Goal: Information Seeking & Learning: Learn about a topic

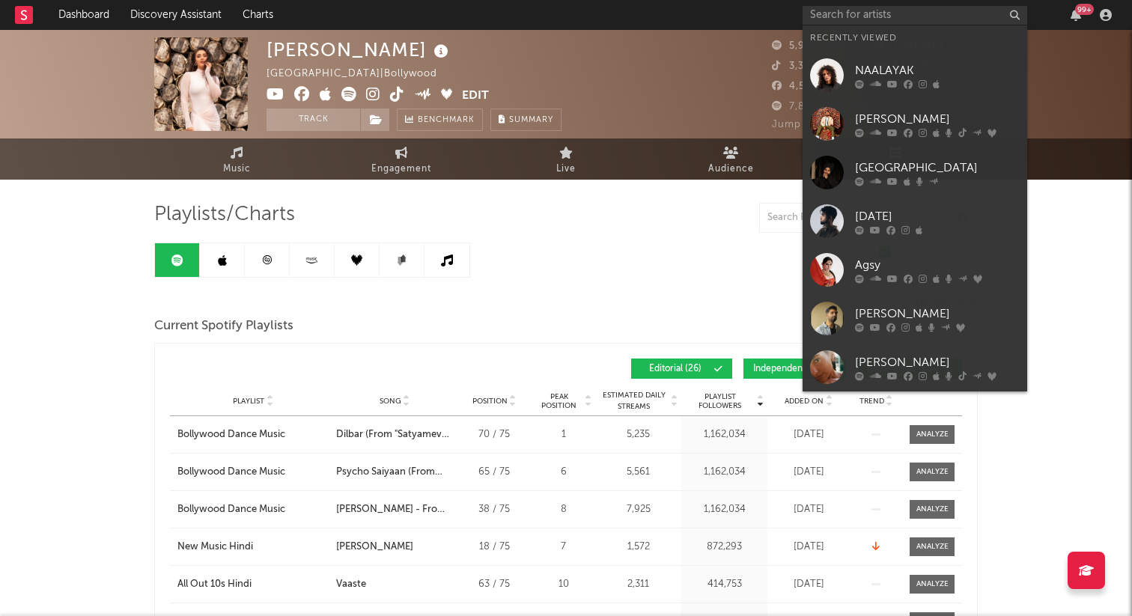
click at [880, 12] on input "text" at bounding box center [914, 15] width 225 height 19
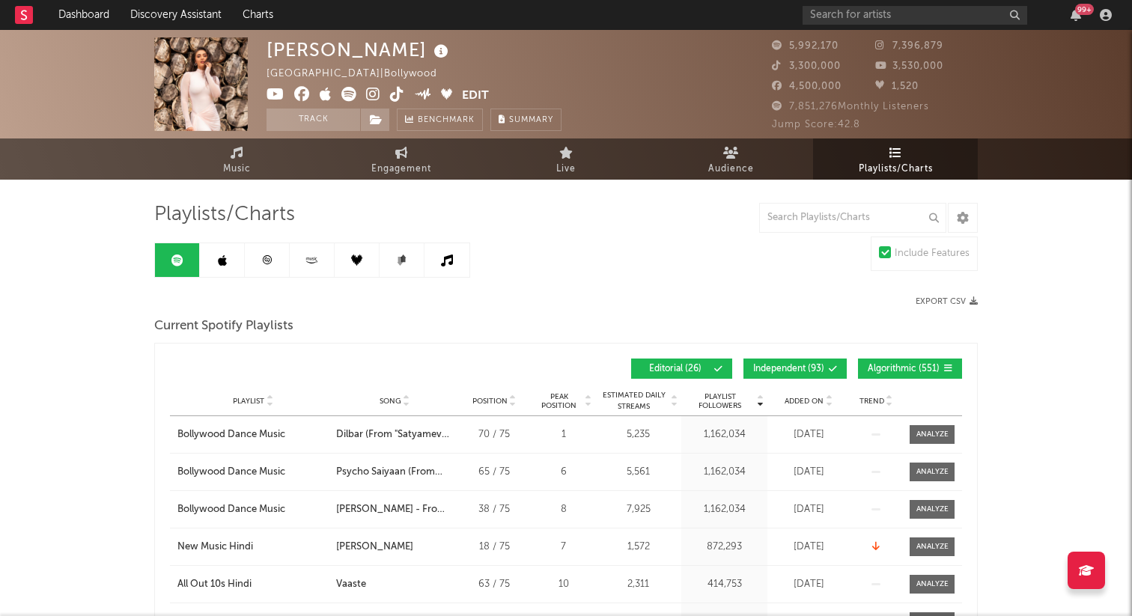
click at [858, 17] on input "text" at bounding box center [914, 15] width 225 height 19
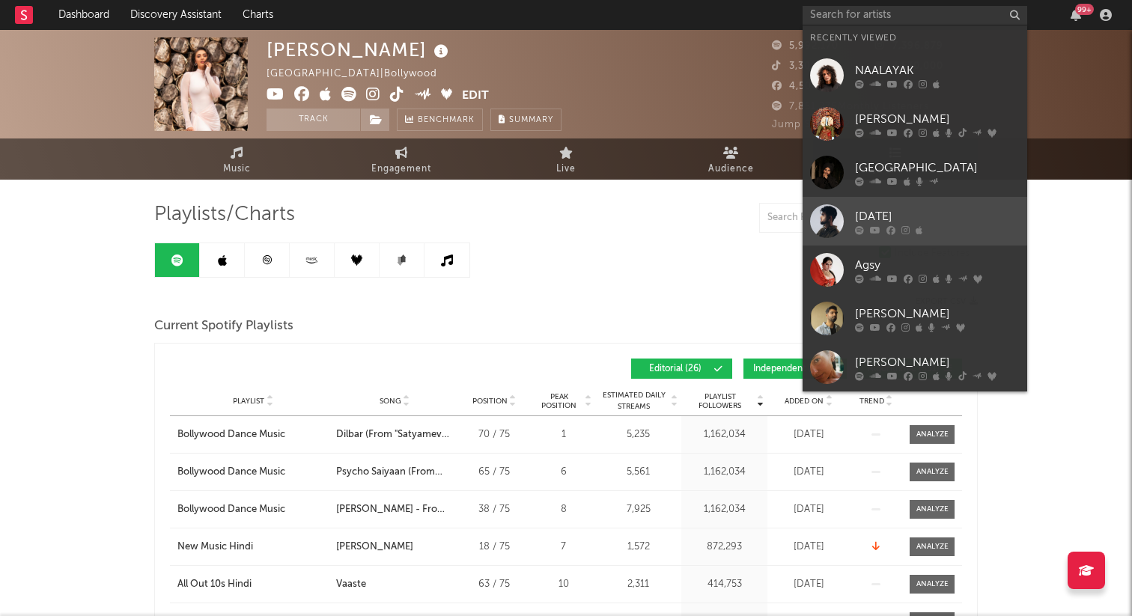
click at [894, 225] on icon at bounding box center [890, 229] width 9 height 9
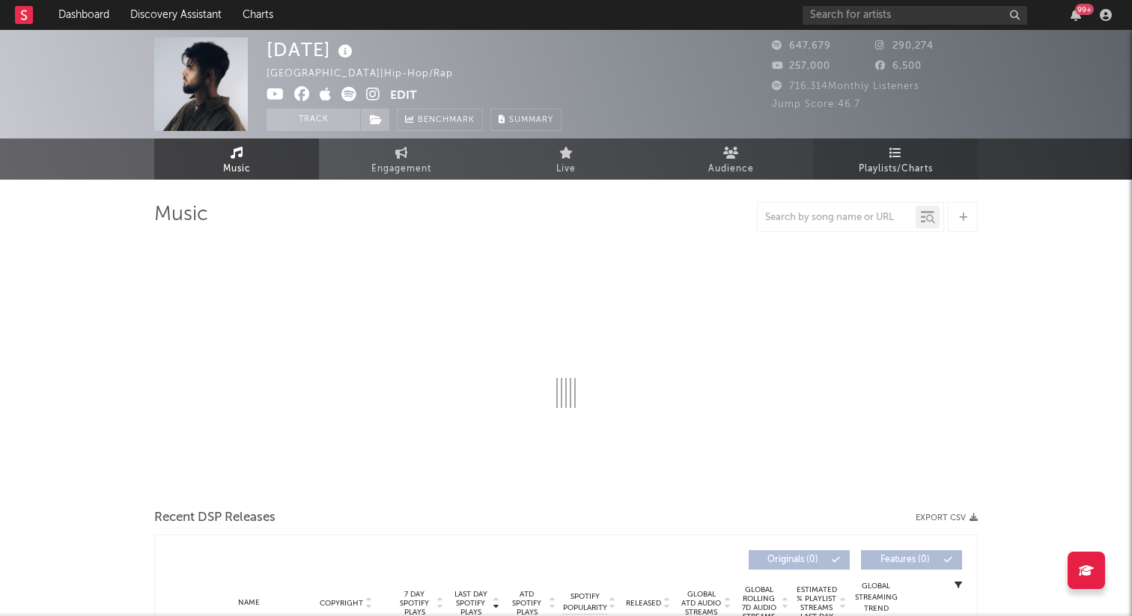
click at [891, 163] on span "Playlists/Charts" at bounding box center [896, 169] width 74 height 18
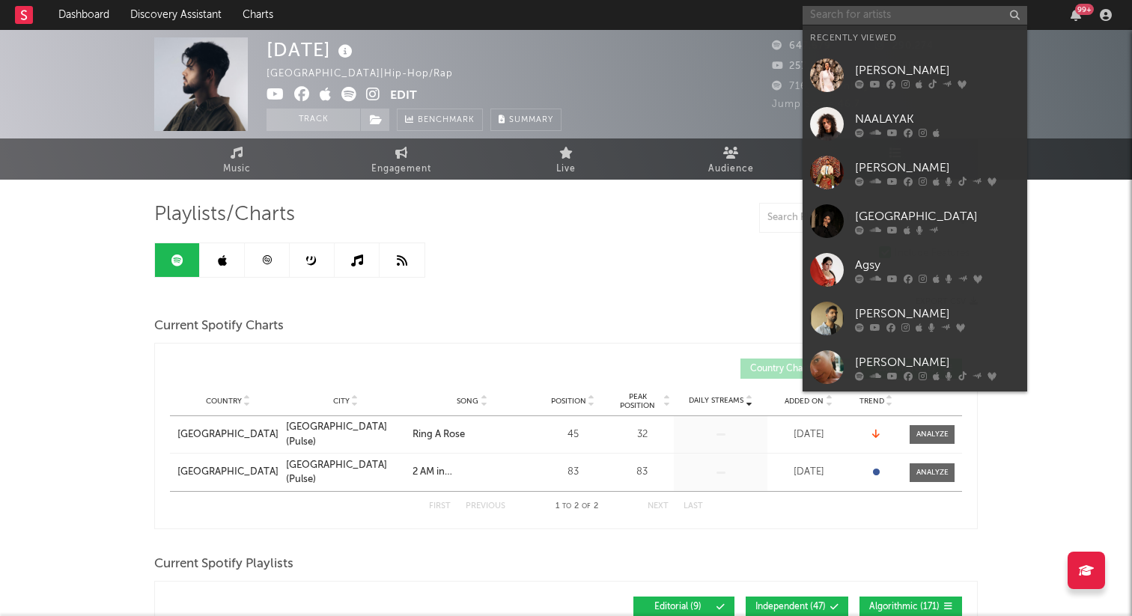
click at [843, 9] on input "text" at bounding box center [914, 15] width 225 height 19
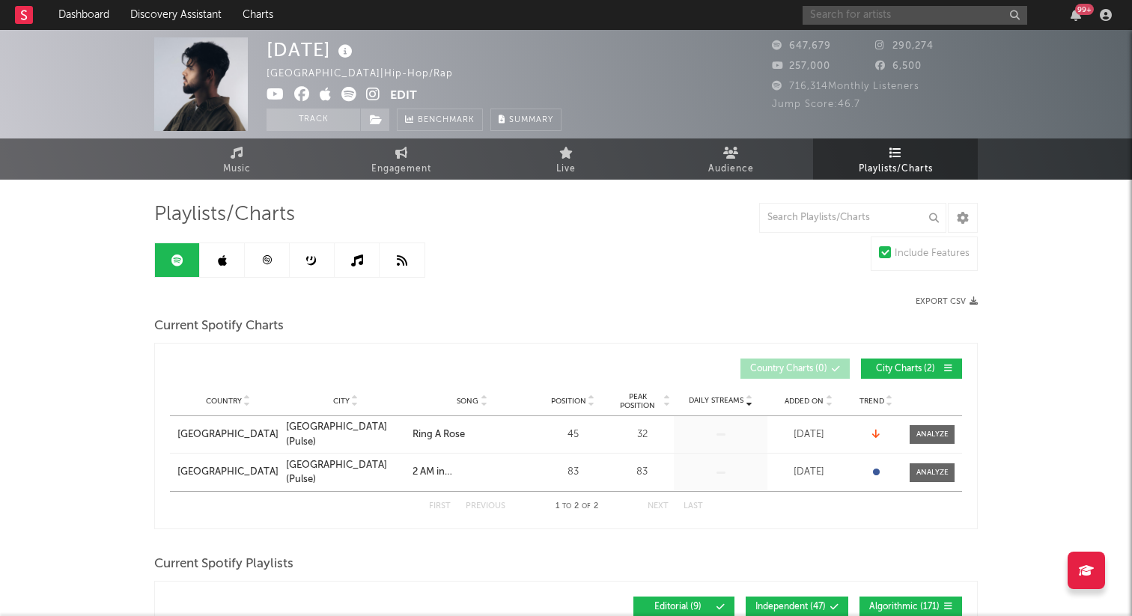
click at [846, 13] on input "text" at bounding box center [914, 15] width 225 height 19
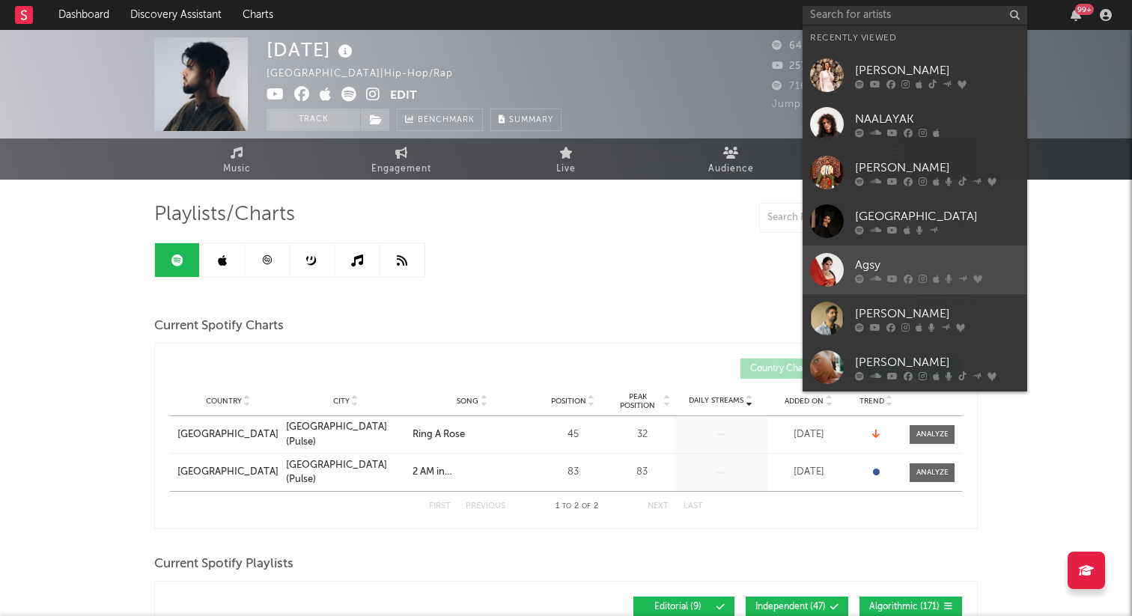
click at [862, 275] on icon at bounding box center [859, 278] width 9 height 9
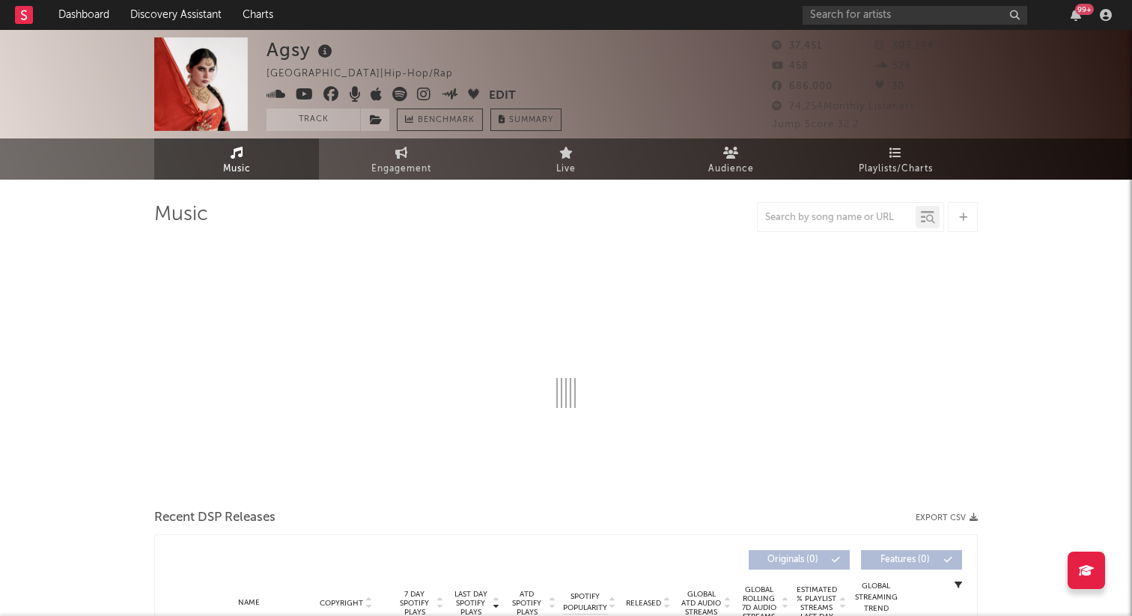
select select "6m"
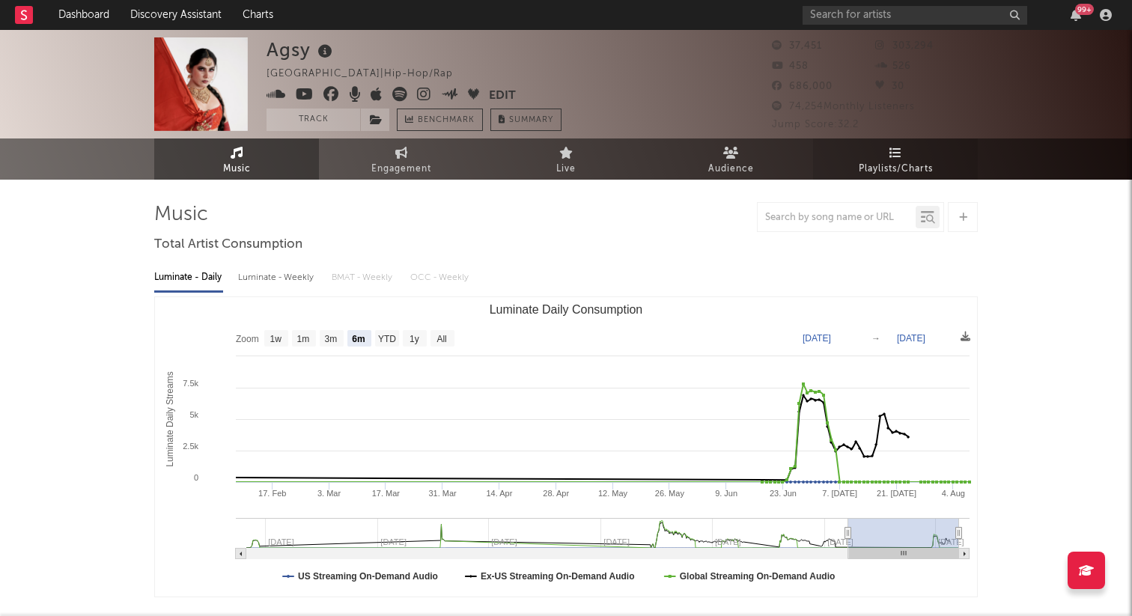
click at [902, 166] on span "Playlists/Charts" at bounding box center [896, 169] width 74 height 18
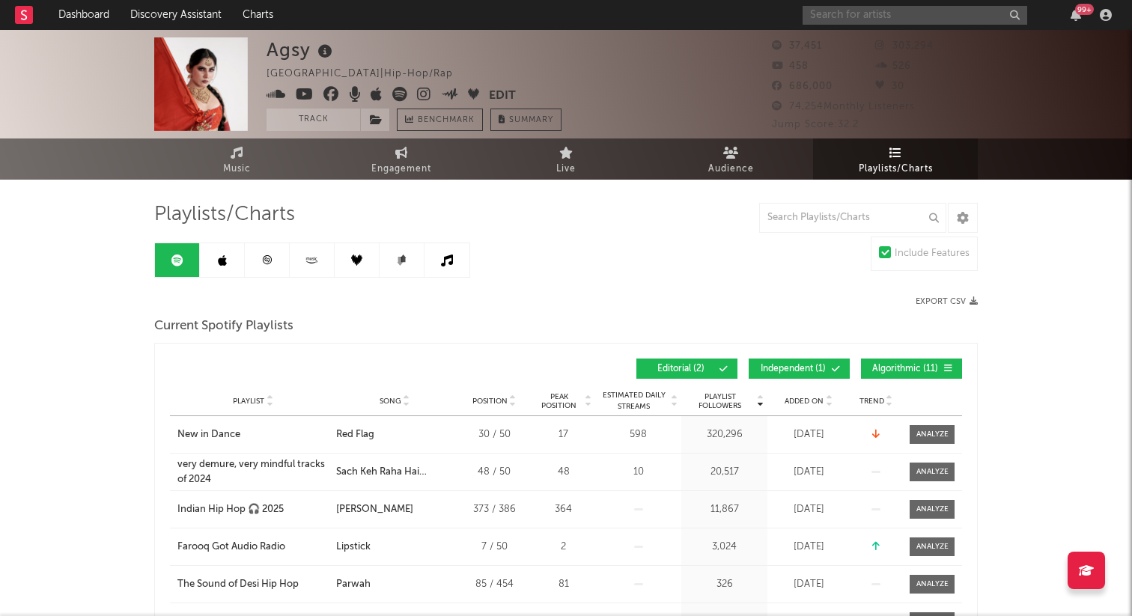
click at [926, 12] on input "text" at bounding box center [914, 15] width 225 height 19
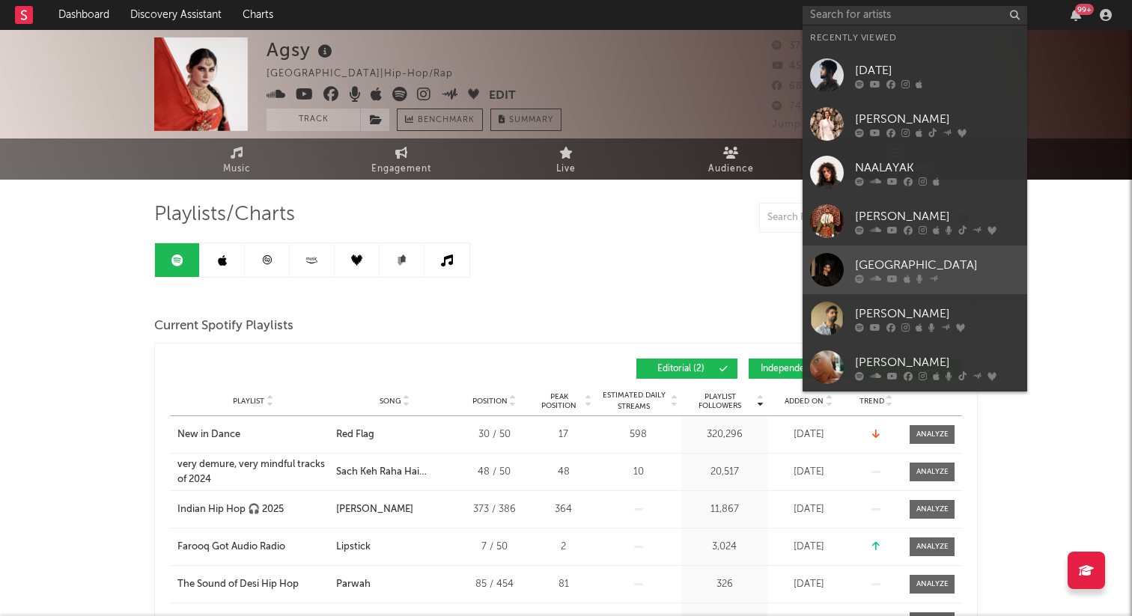
click at [930, 269] on div "[GEOGRAPHIC_DATA]" at bounding box center [937, 265] width 165 height 18
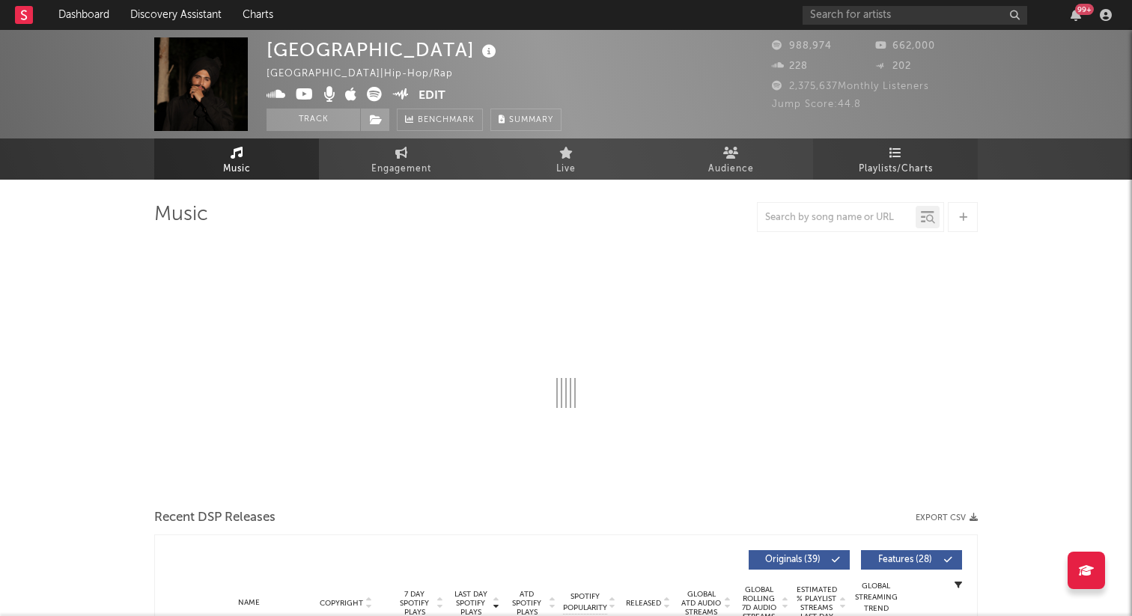
select select "6m"
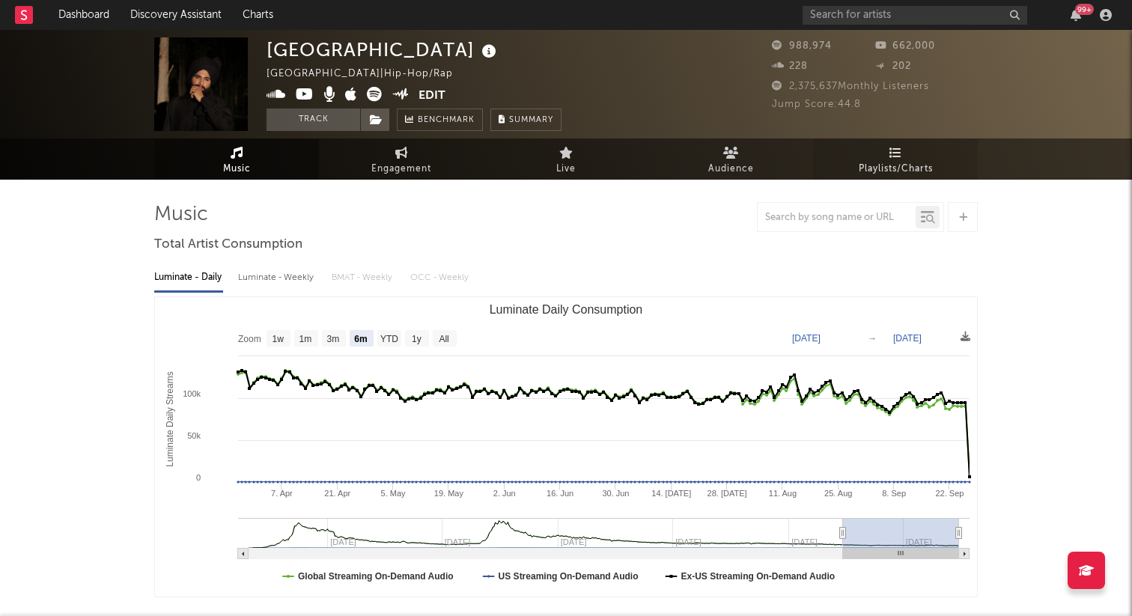
click at [901, 164] on span "Playlists/Charts" at bounding box center [896, 169] width 74 height 18
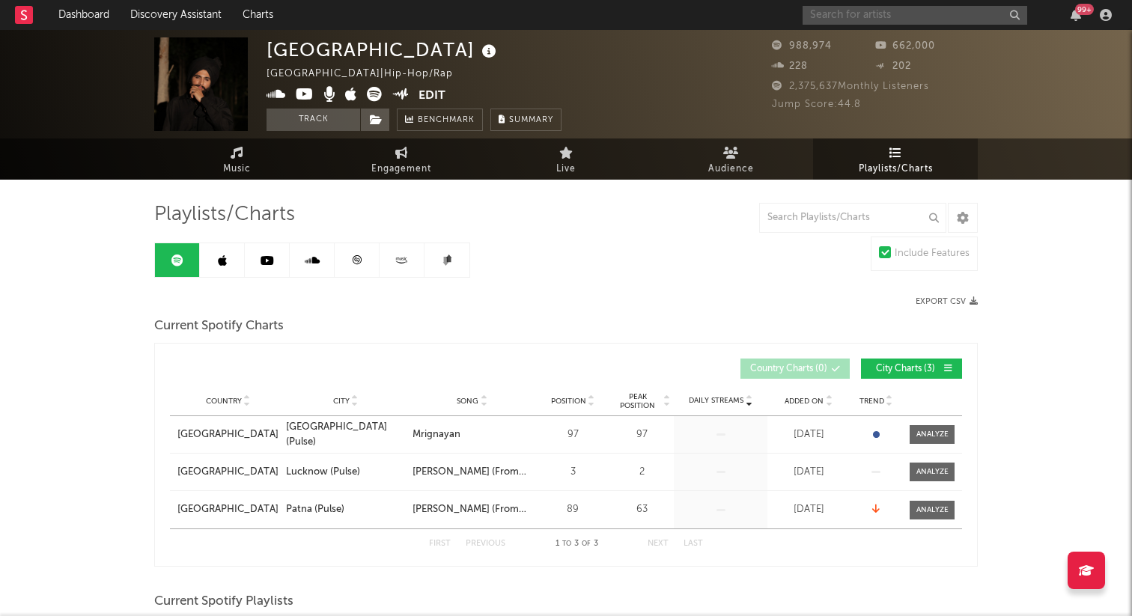
click at [869, 7] on input "text" at bounding box center [914, 15] width 225 height 19
click at [857, 19] on input "text" at bounding box center [914, 15] width 225 height 19
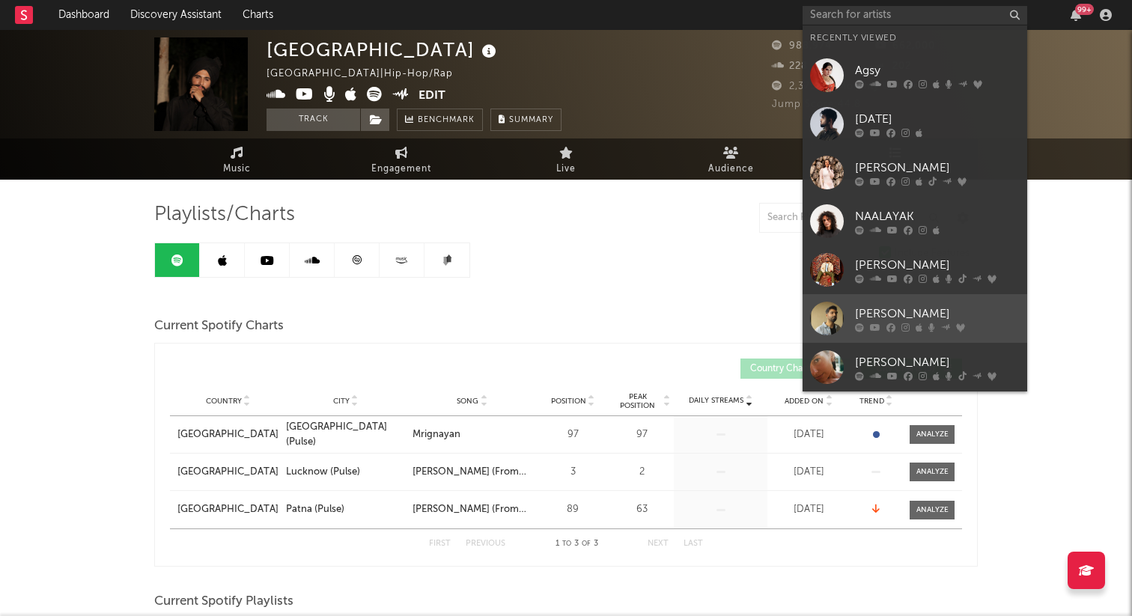
click at [909, 311] on div "[PERSON_NAME]" at bounding box center [937, 314] width 165 height 18
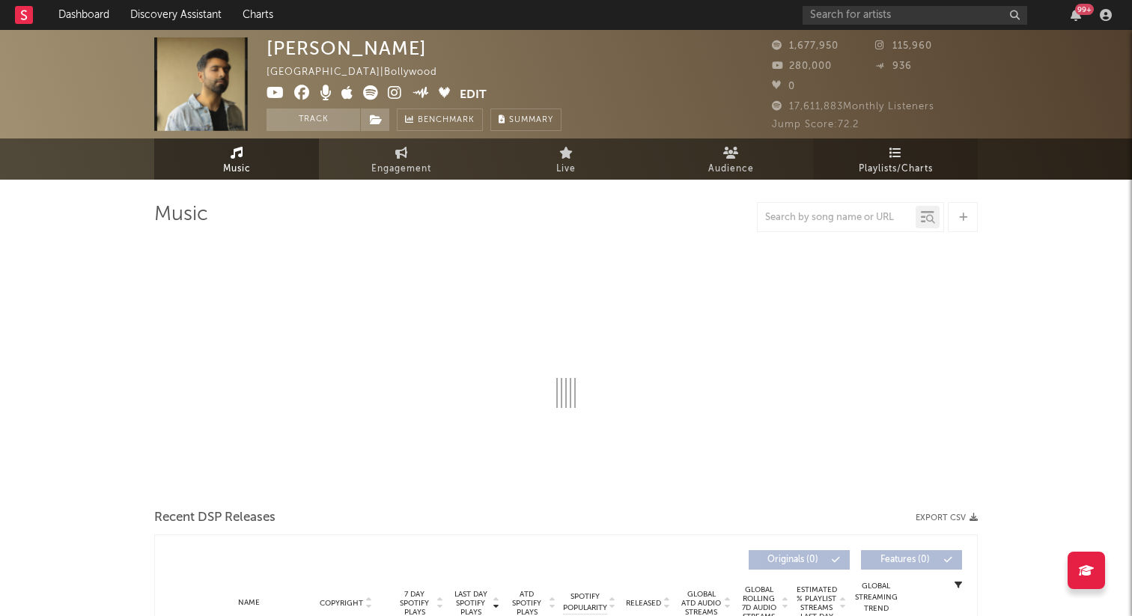
click at [912, 160] on span "Playlists/Charts" at bounding box center [896, 169] width 74 height 18
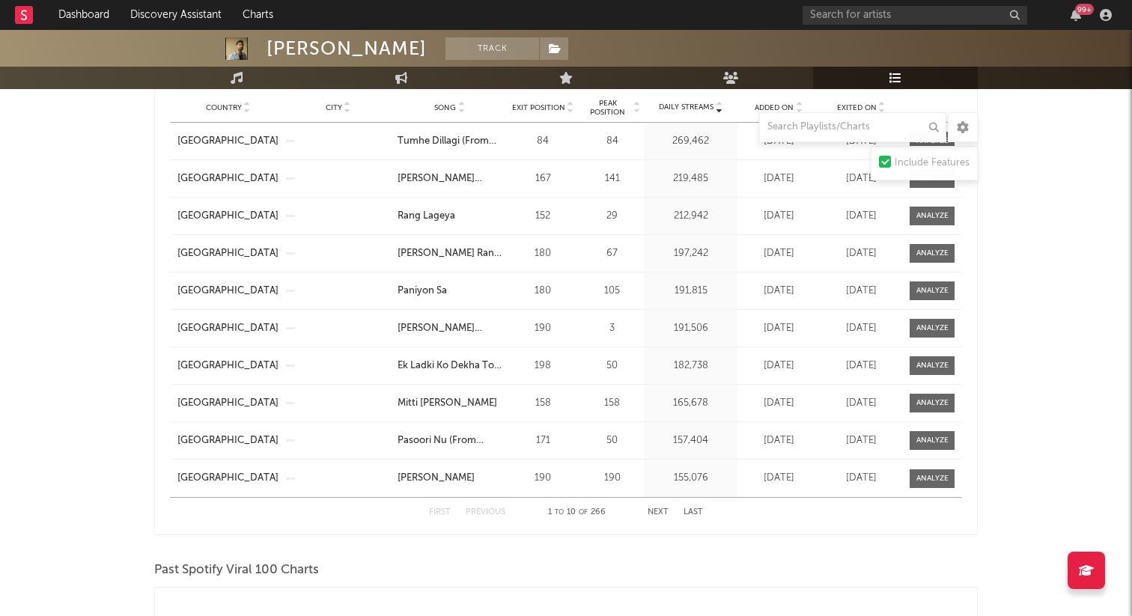
scroll to position [1293, 0]
click at [658, 512] on button "Next" at bounding box center [657, 513] width 21 height 8
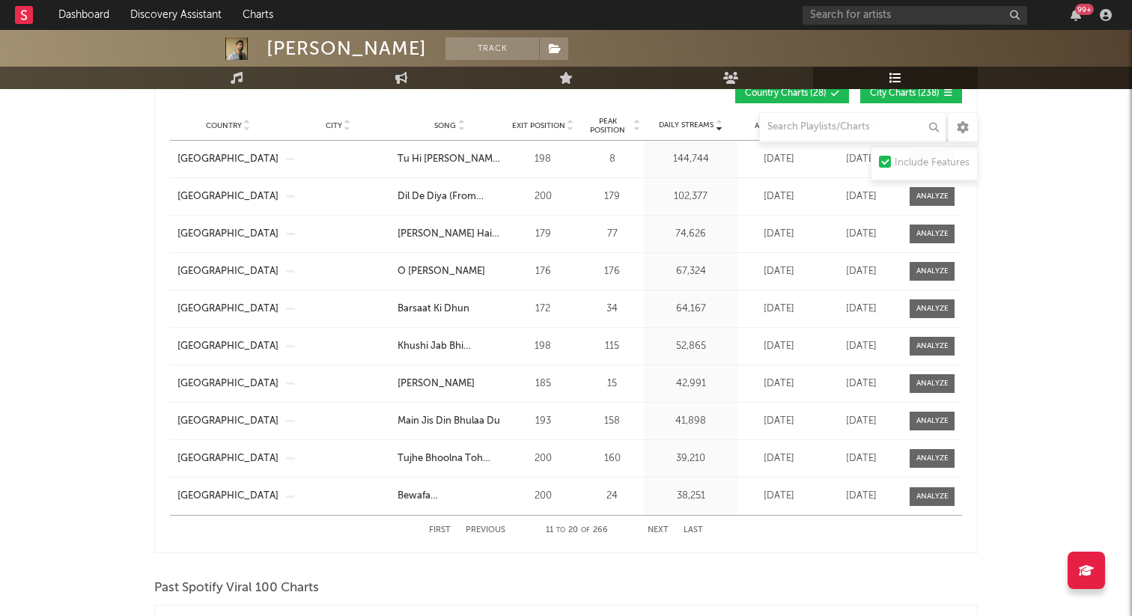
scroll to position [1278, 0]
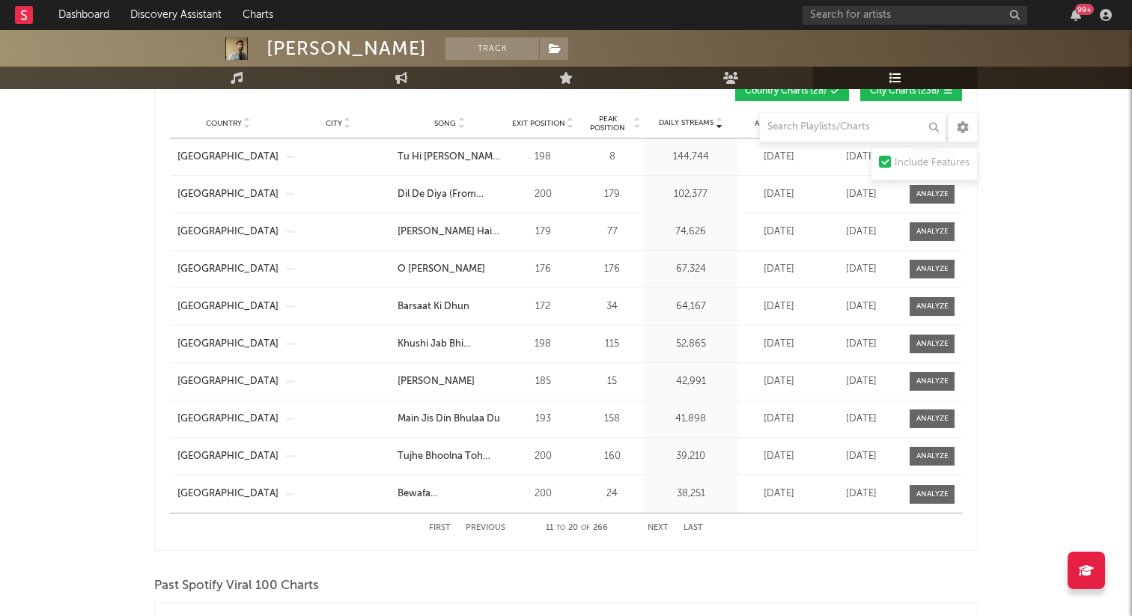
click at [656, 527] on button "Next" at bounding box center [657, 528] width 21 height 8
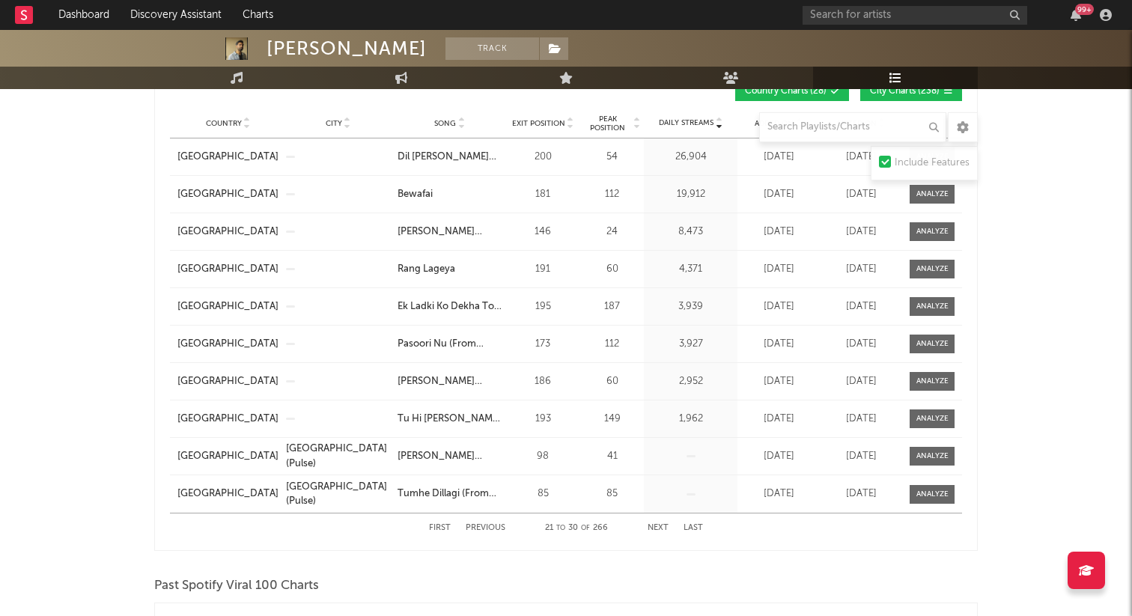
click at [652, 527] on button "Next" at bounding box center [657, 528] width 21 height 8
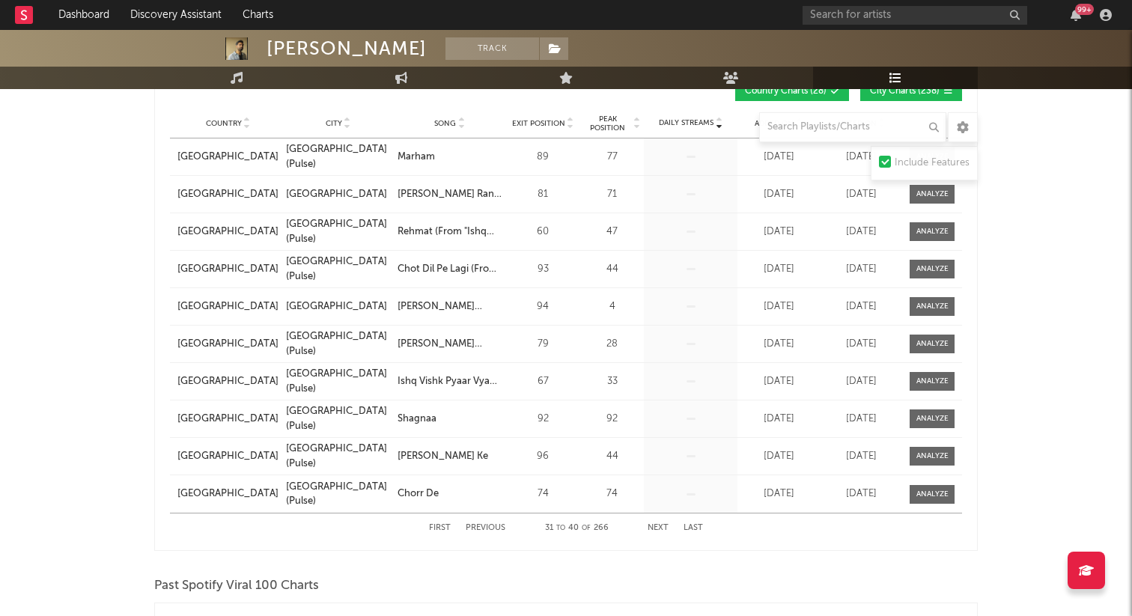
click at [652, 527] on button "Next" at bounding box center [657, 528] width 21 height 8
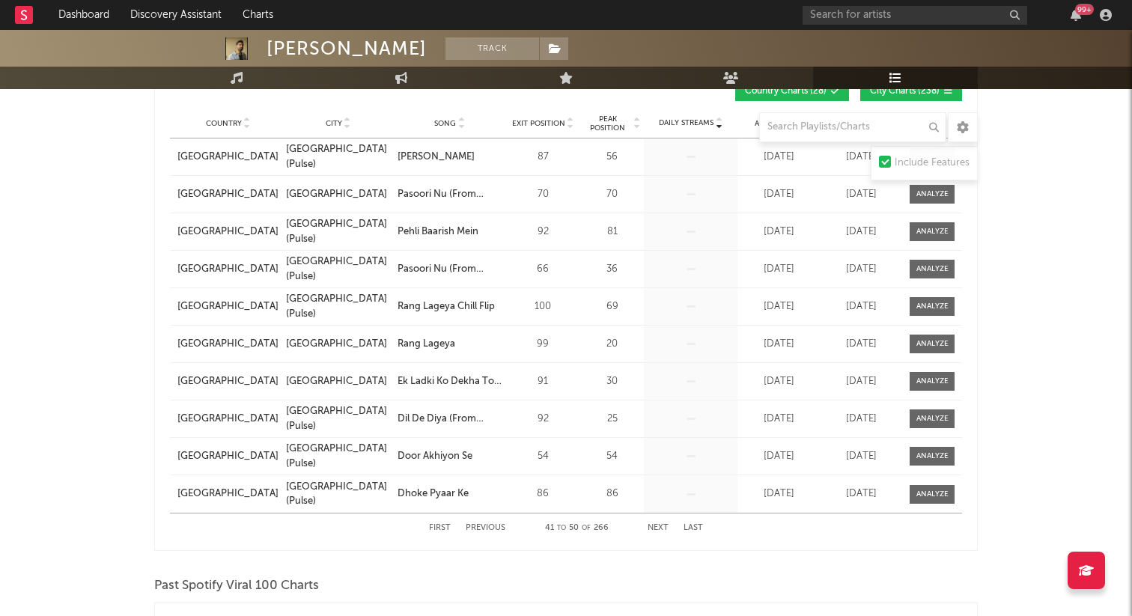
click at [652, 527] on button "Next" at bounding box center [657, 528] width 21 height 8
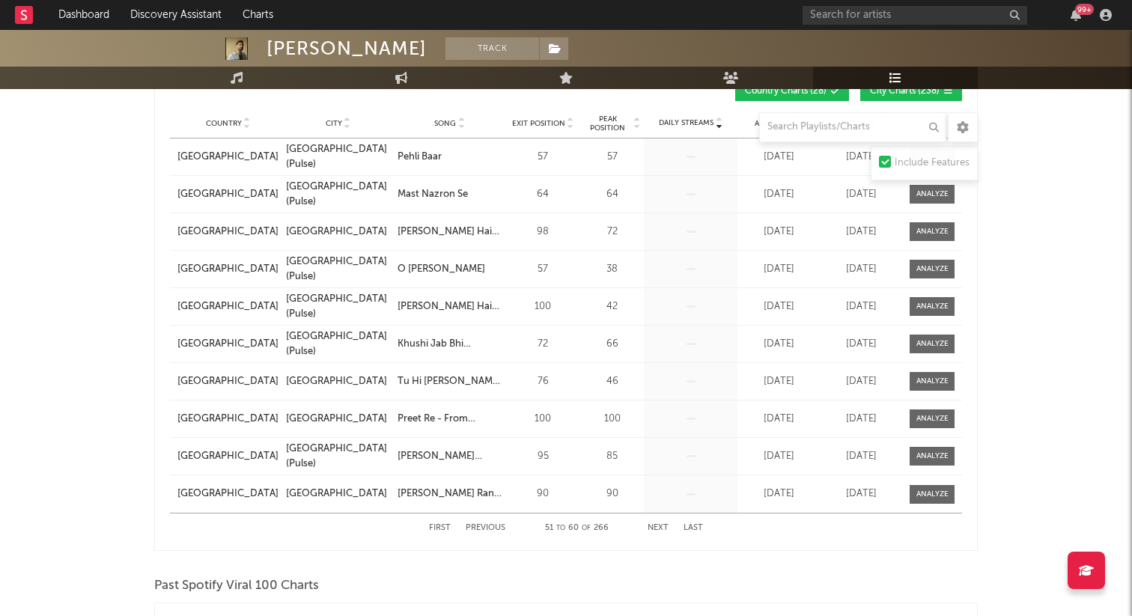
click at [652, 527] on button "Next" at bounding box center [657, 528] width 21 height 8
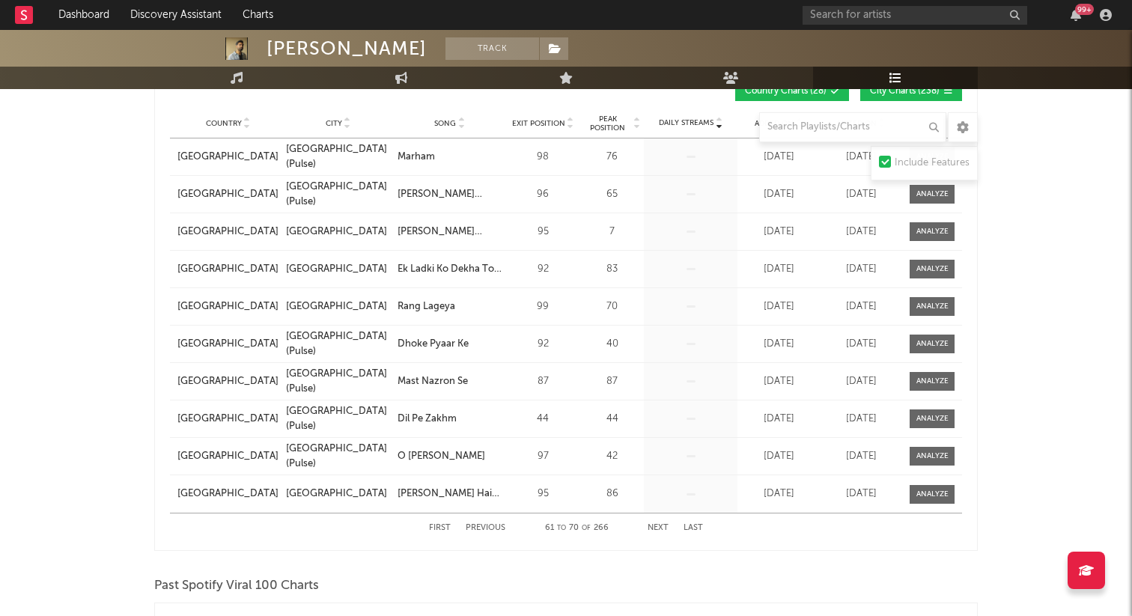
click at [652, 527] on button "Next" at bounding box center [657, 528] width 21 height 8
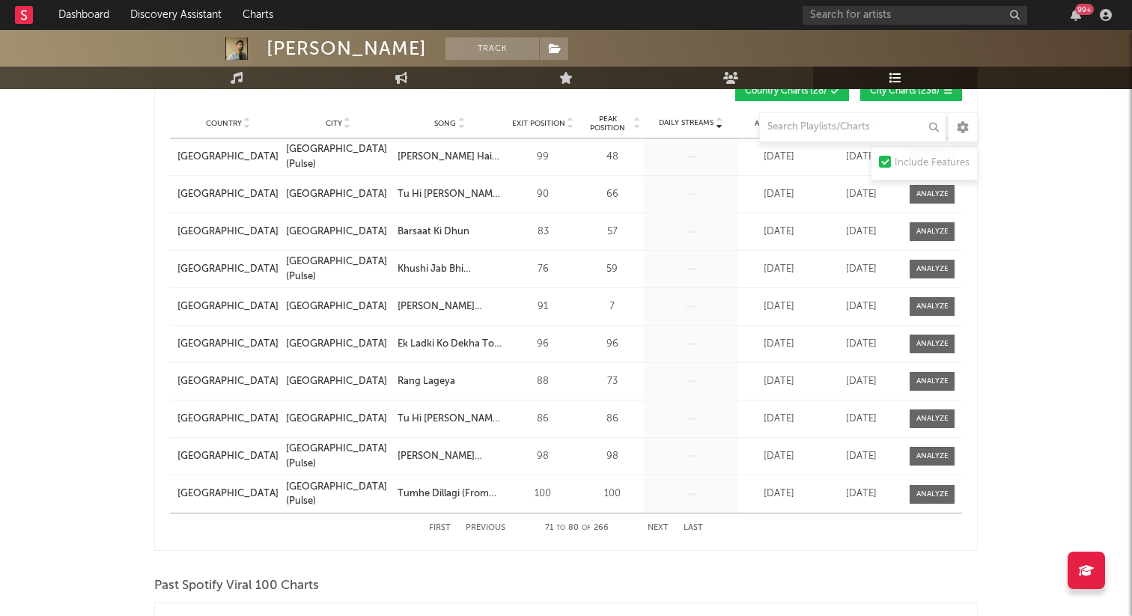
click at [488, 527] on button "Previous" at bounding box center [486, 528] width 40 height 8
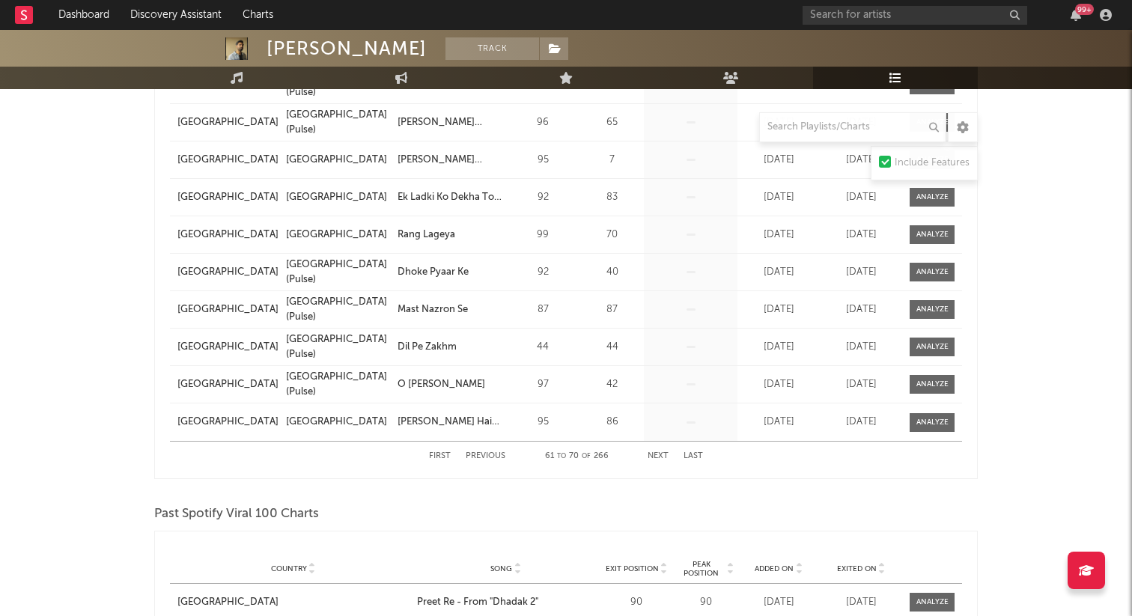
scroll to position [1350, 0]
click at [662, 456] on button "Next" at bounding box center [657, 455] width 21 height 8
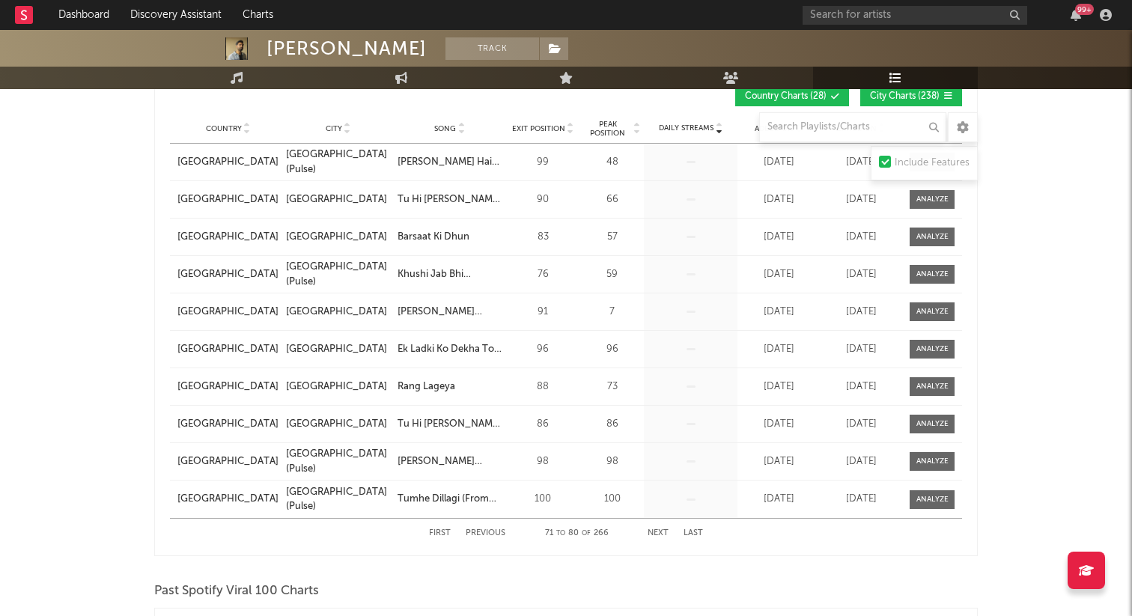
scroll to position [1271, 0]
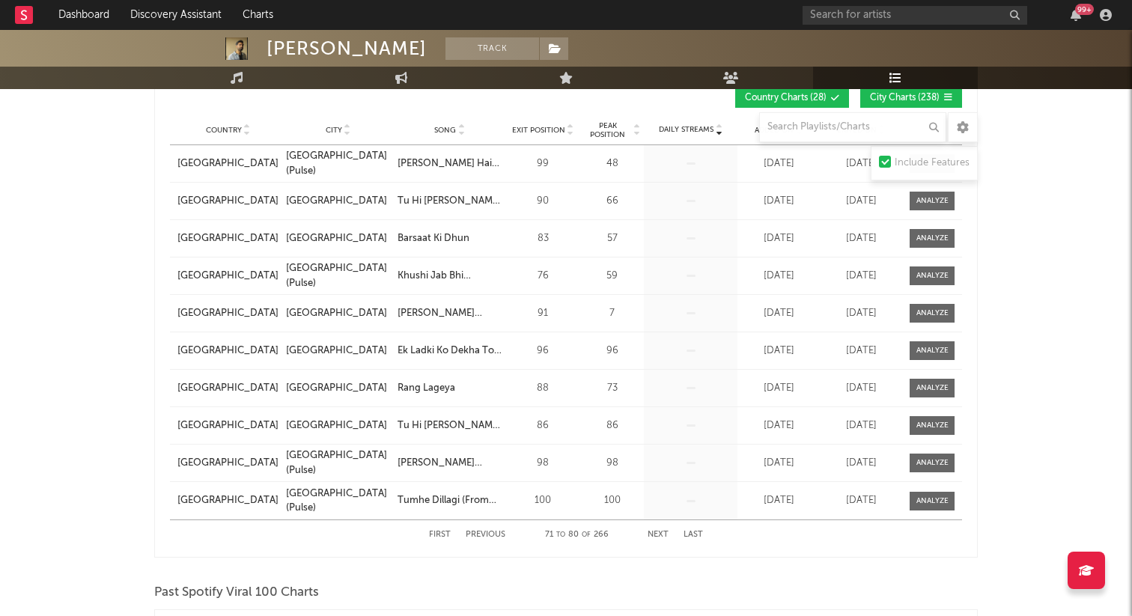
click at [653, 532] on button "Next" at bounding box center [657, 535] width 21 height 8
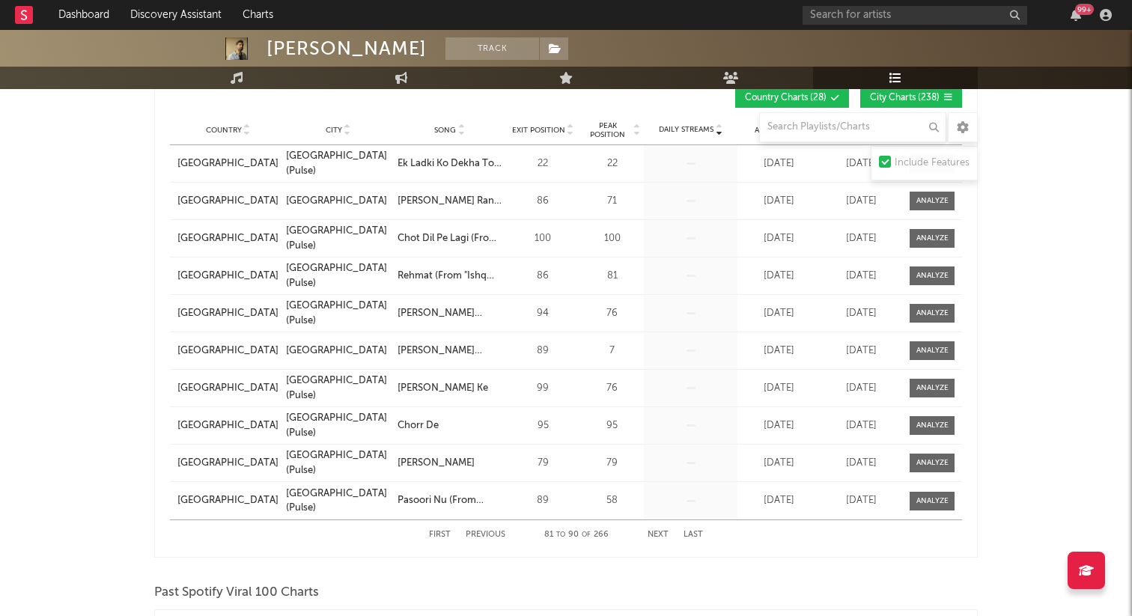
click at [653, 532] on button "Next" at bounding box center [657, 535] width 21 height 8
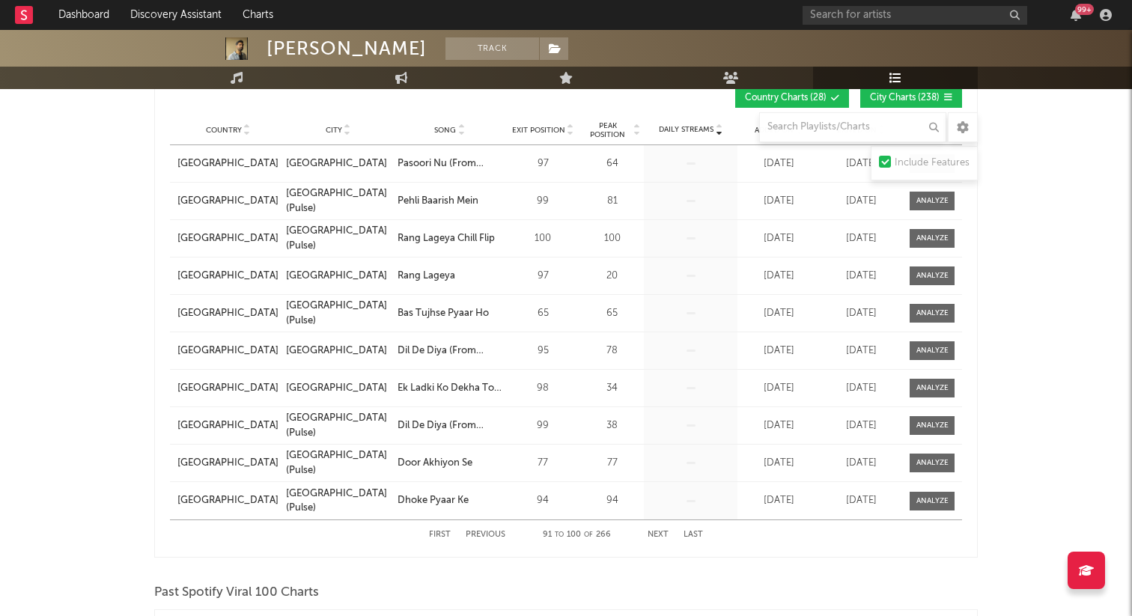
click at [653, 532] on button "Next" at bounding box center [657, 535] width 21 height 8
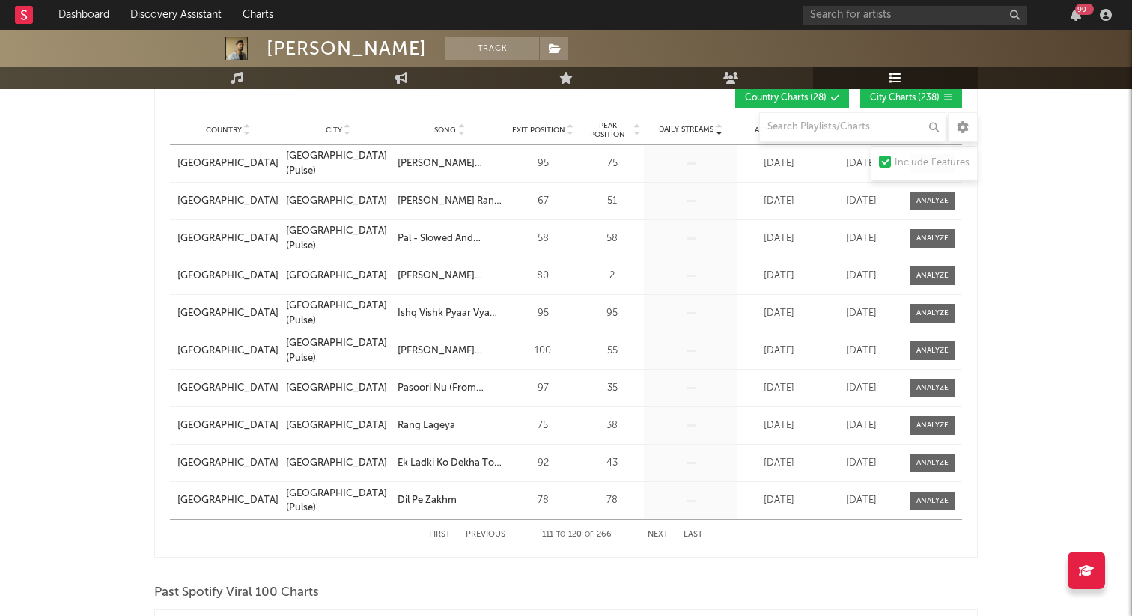
click at [662, 534] on button "Next" at bounding box center [657, 535] width 21 height 8
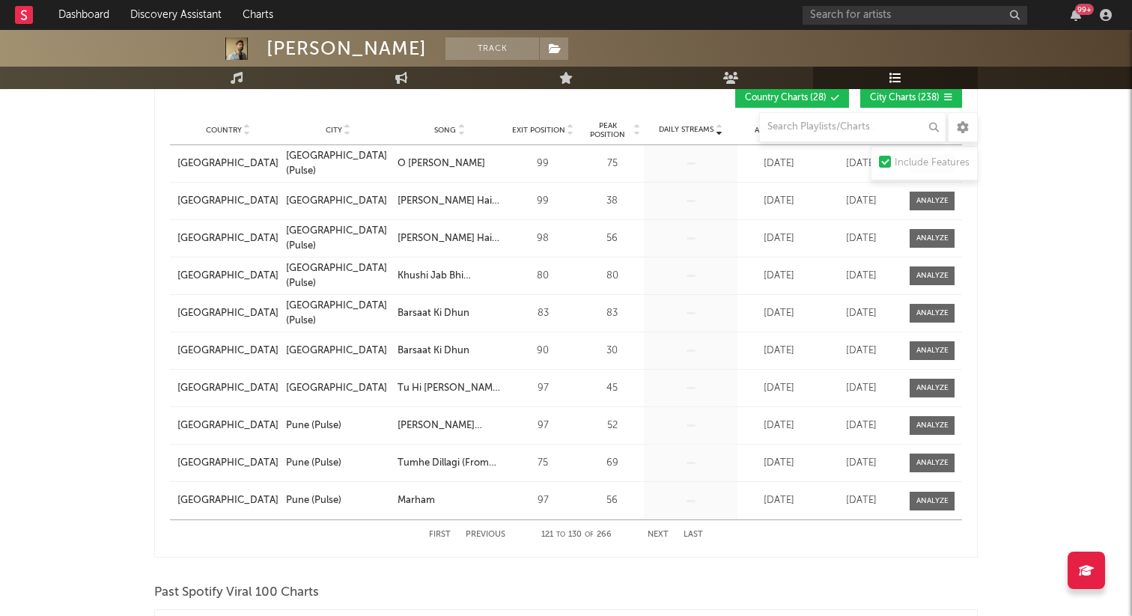
click at [662, 534] on button "Next" at bounding box center [657, 535] width 21 height 8
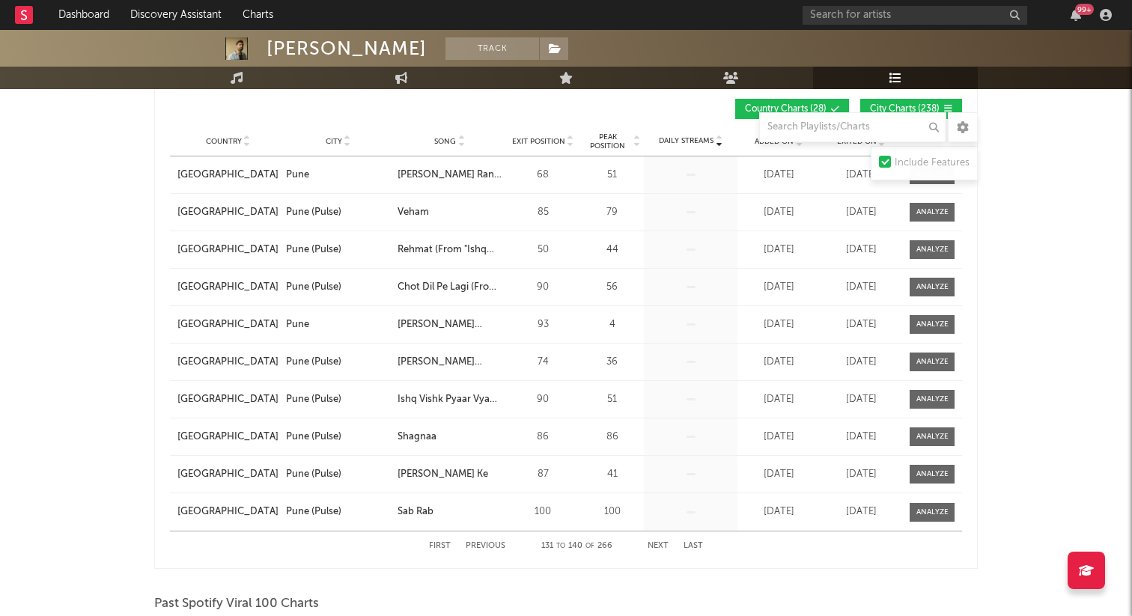
scroll to position [1261, 0]
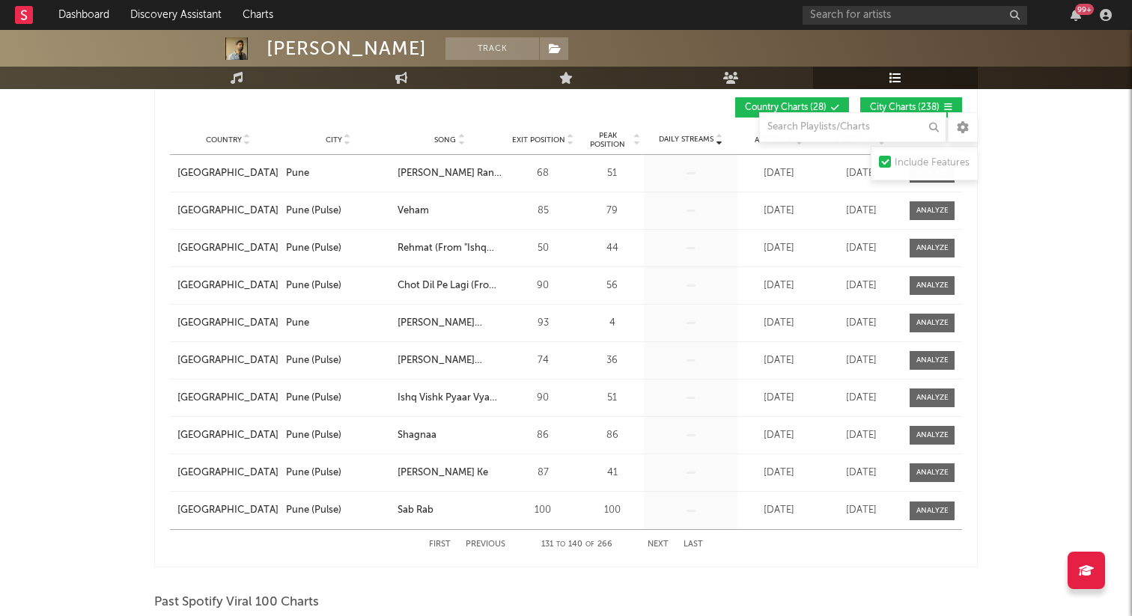
click at [659, 541] on button "Next" at bounding box center [657, 544] width 21 height 8
click at [659, 542] on button "Next" at bounding box center [657, 544] width 21 height 8
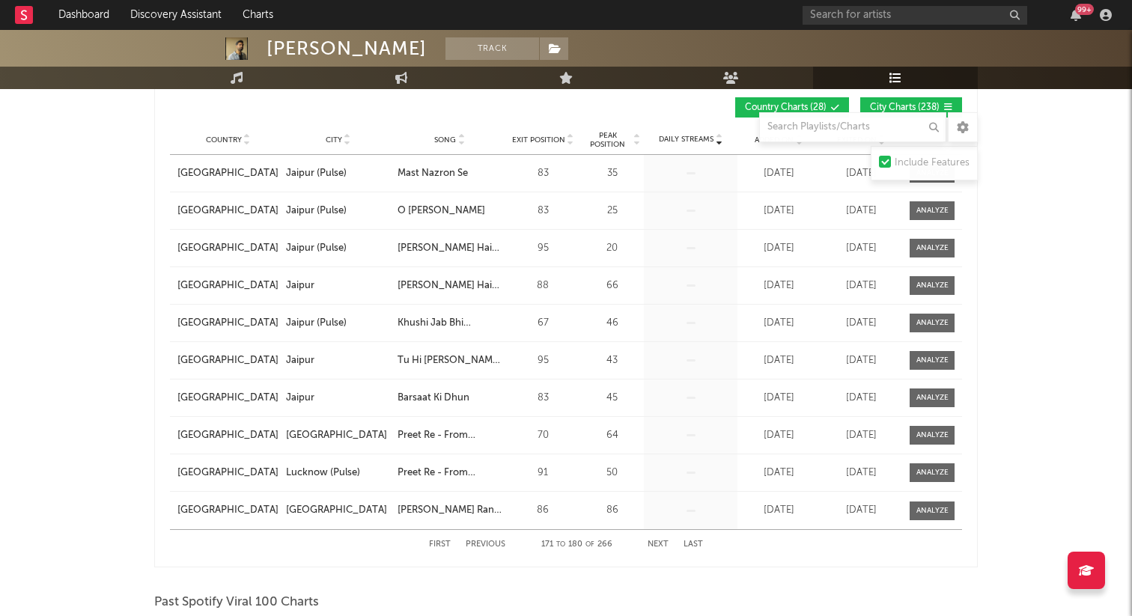
click at [659, 542] on button "Next" at bounding box center [657, 544] width 21 height 8
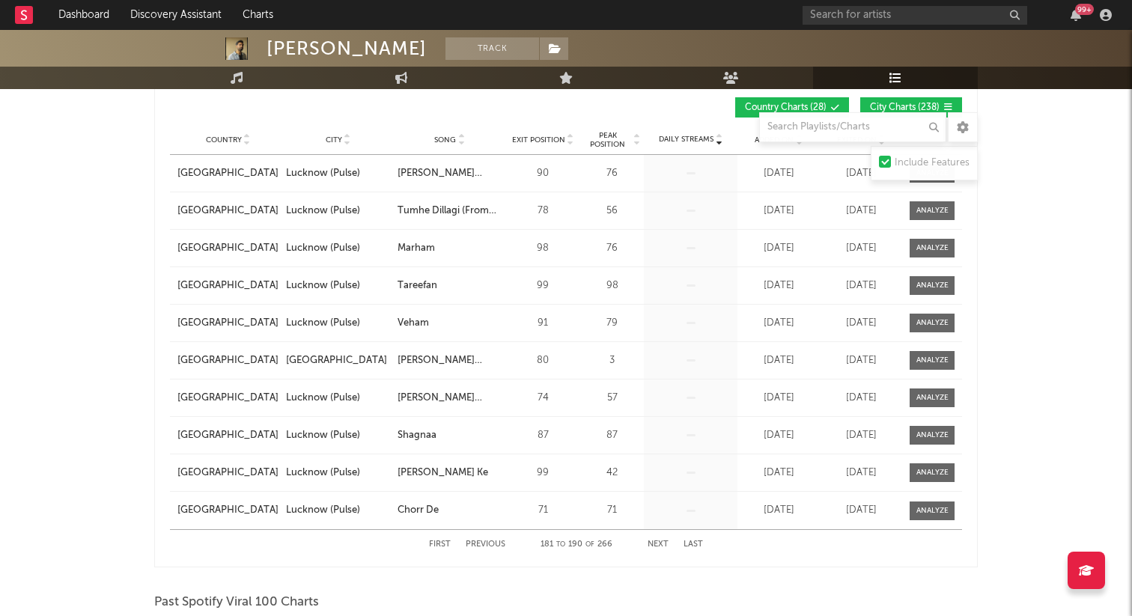
click at [659, 542] on button "Next" at bounding box center [657, 544] width 21 height 8
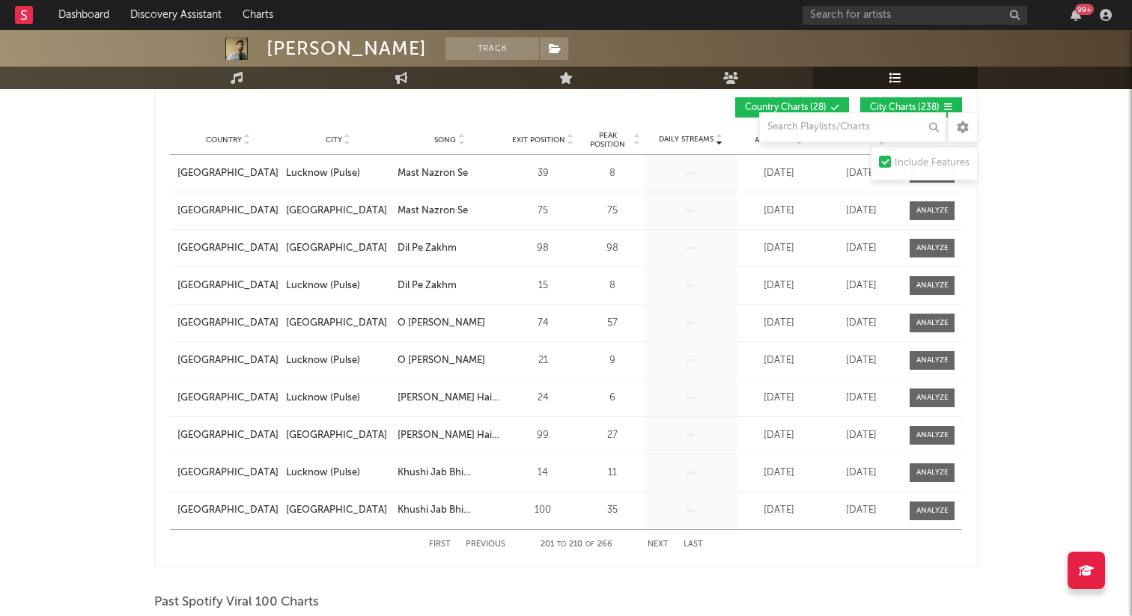
click at [659, 542] on button "Next" at bounding box center [657, 544] width 21 height 8
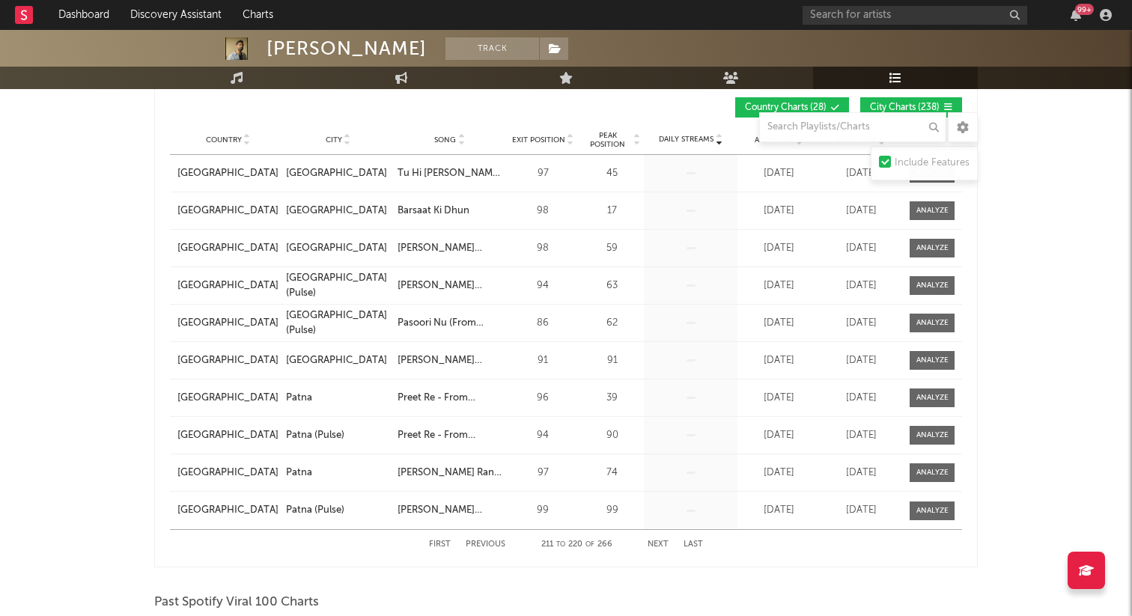
click at [659, 542] on button "Next" at bounding box center [657, 544] width 21 height 8
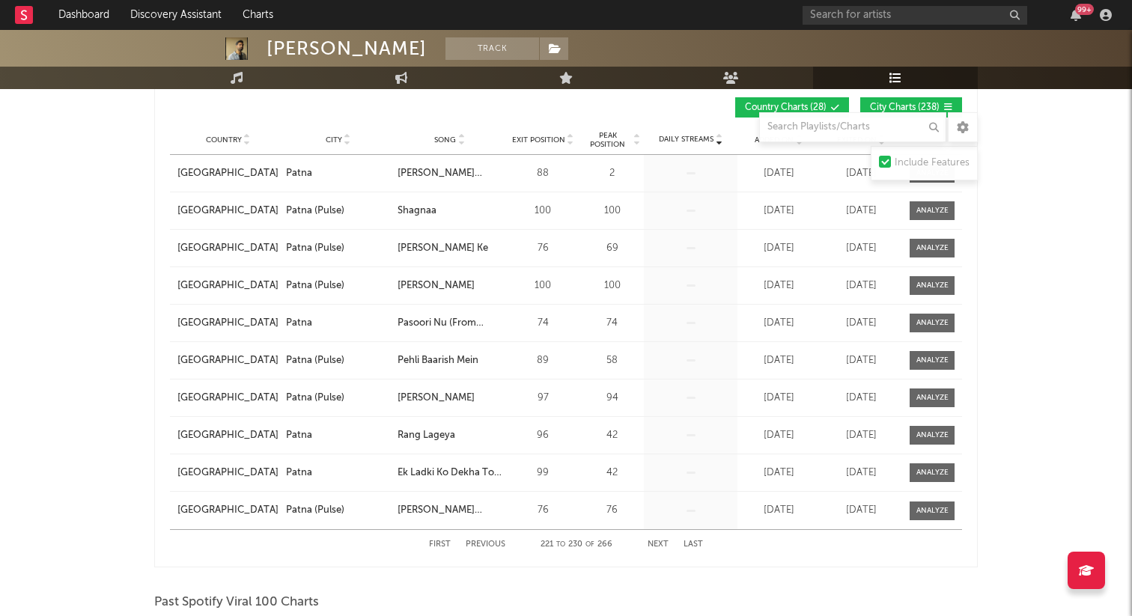
click at [659, 542] on button "Next" at bounding box center [657, 544] width 21 height 8
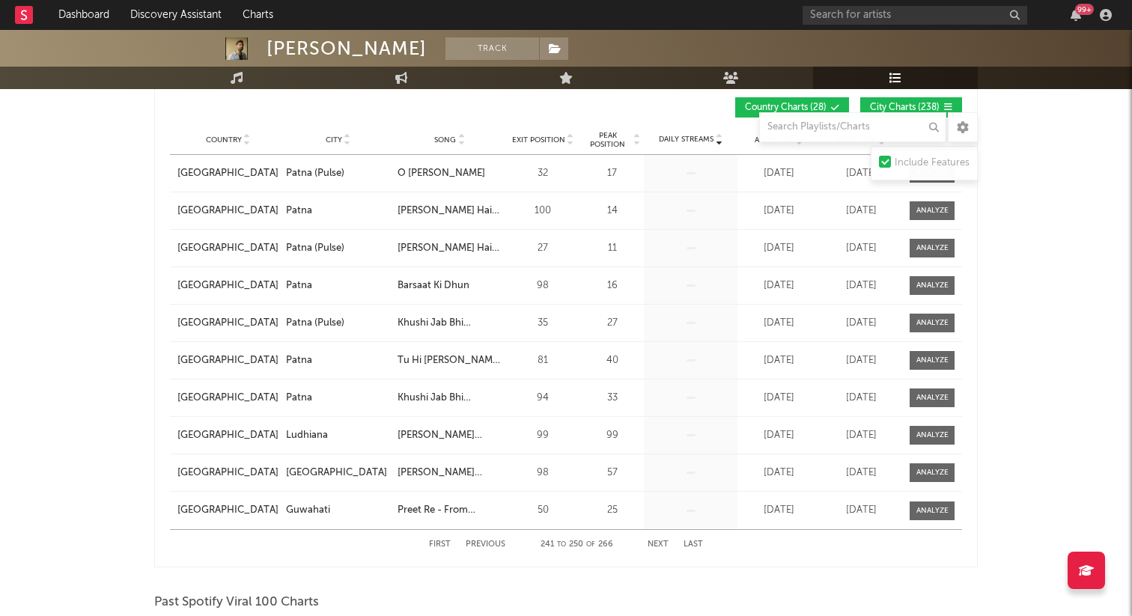
click at [659, 542] on button "Next" at bounding box center [657, 544] width 21 height 8
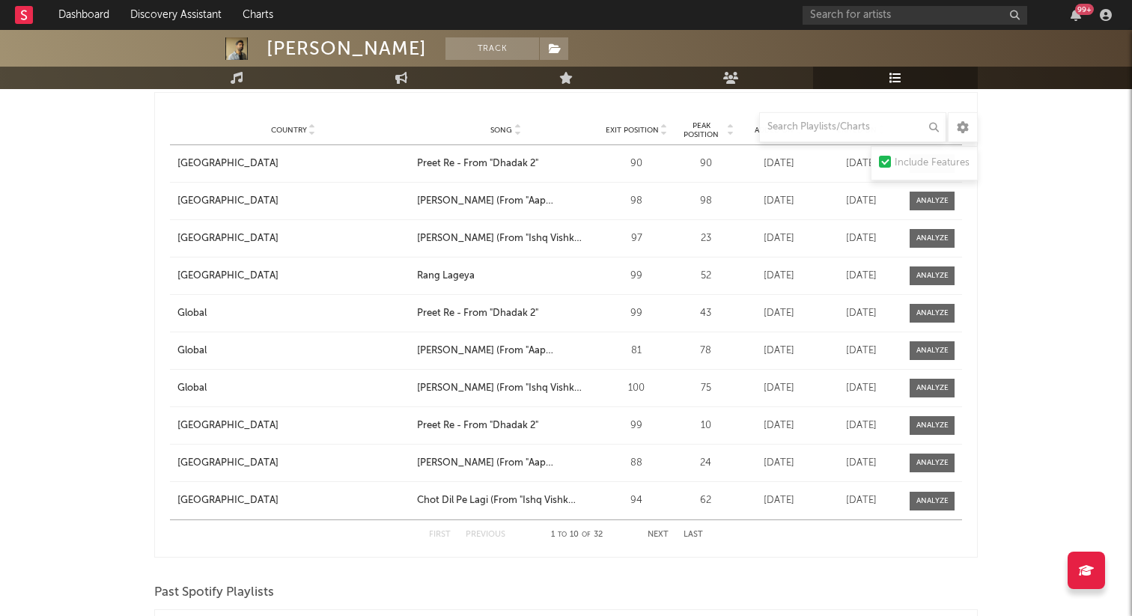
scroll to position [1764, 0]
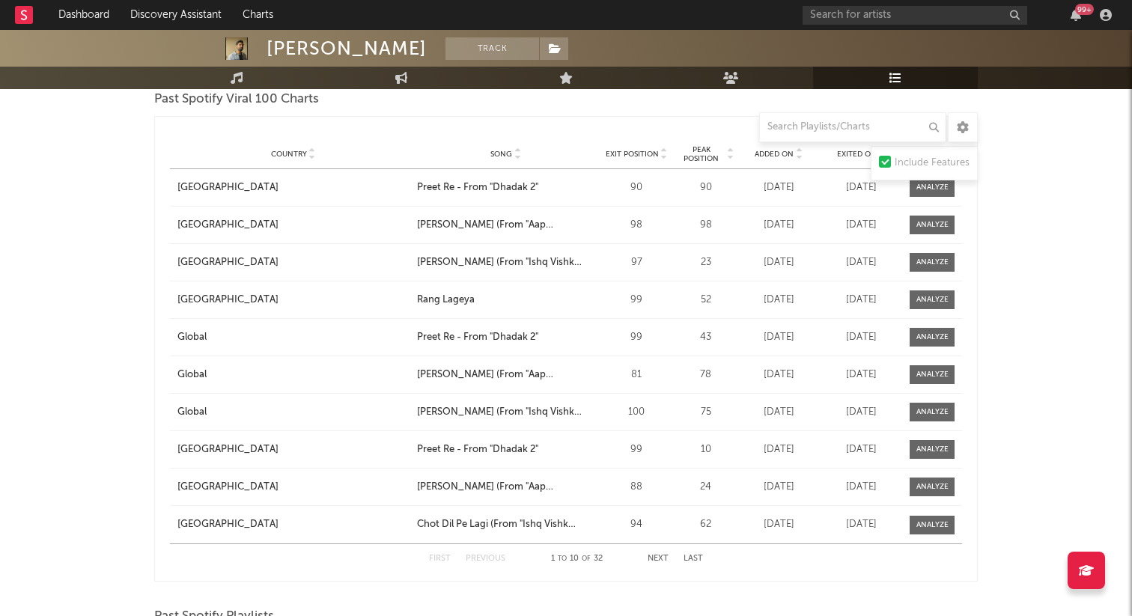
click at [653, 555] on button "Next" at bounding box center [657, 559] width 21 height 8
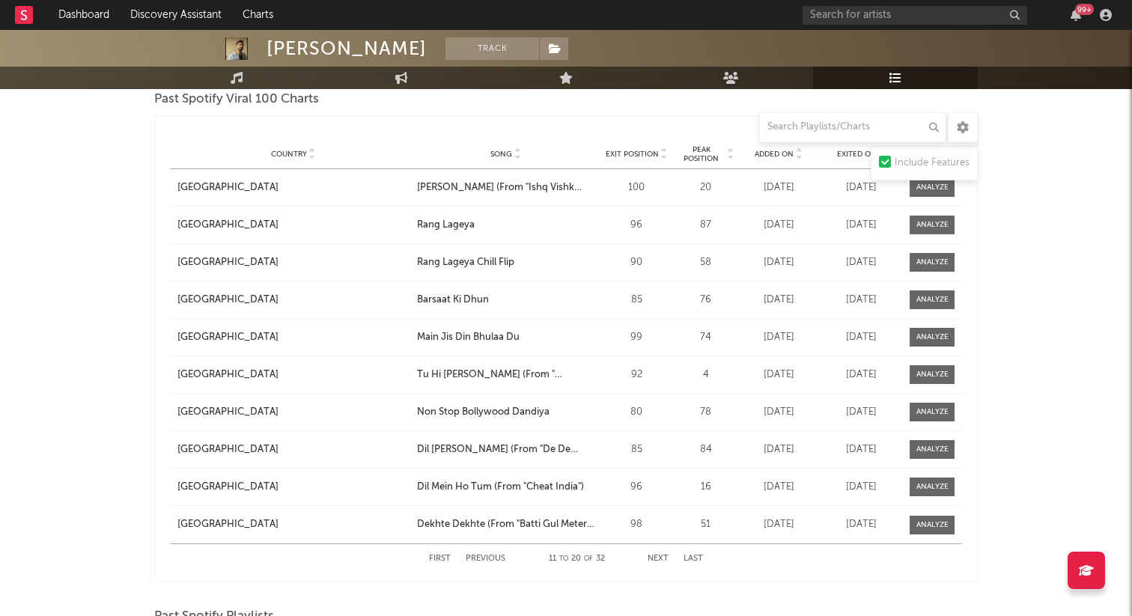
click at [657, 555] on button "Next" at bounding box center [657, 559] width 21 height 8
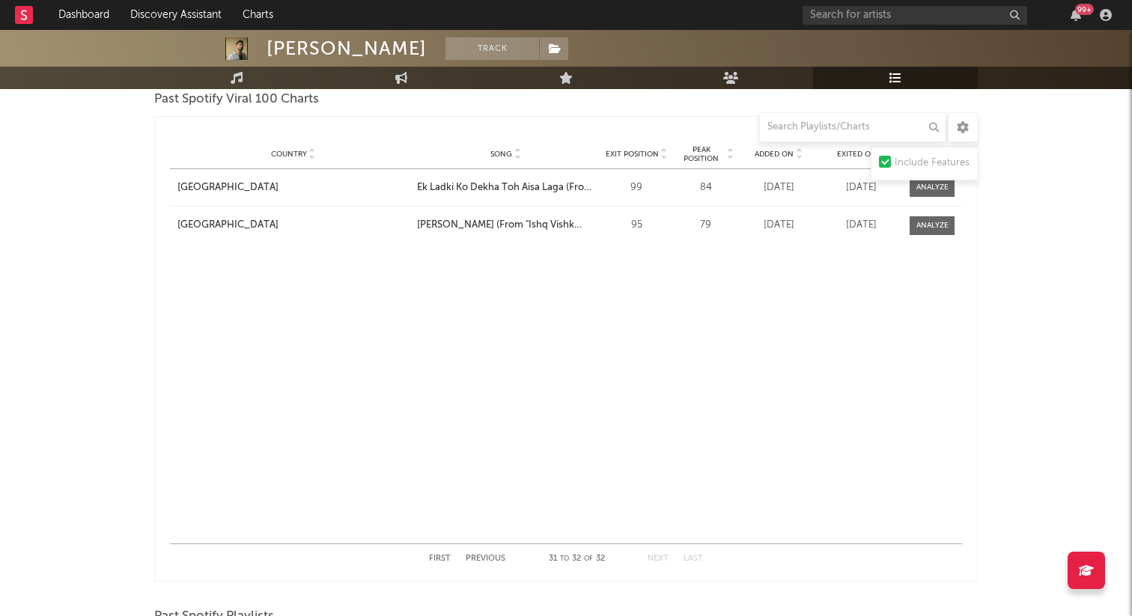
click at [24, 13] on rect at bounding box center [24, 15] width 18 height 18
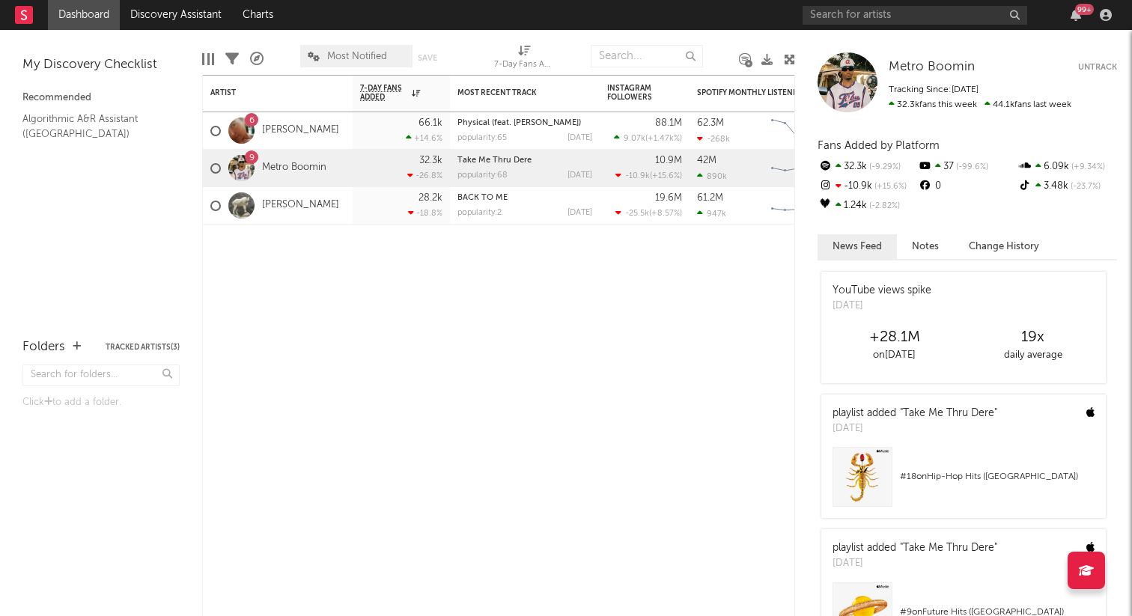
click at [16, 14] on rect at bounding box center [24, 15] width 18 height 18
click at [25, 18] on icon at bounding box center [24, 15] width 6 height 10
click at [25, 13] on rect at bounding box center [24, 15] width 18 height 18
click at [855, 20] on input "text" at bounding box center [914, 15] width 225 height 19
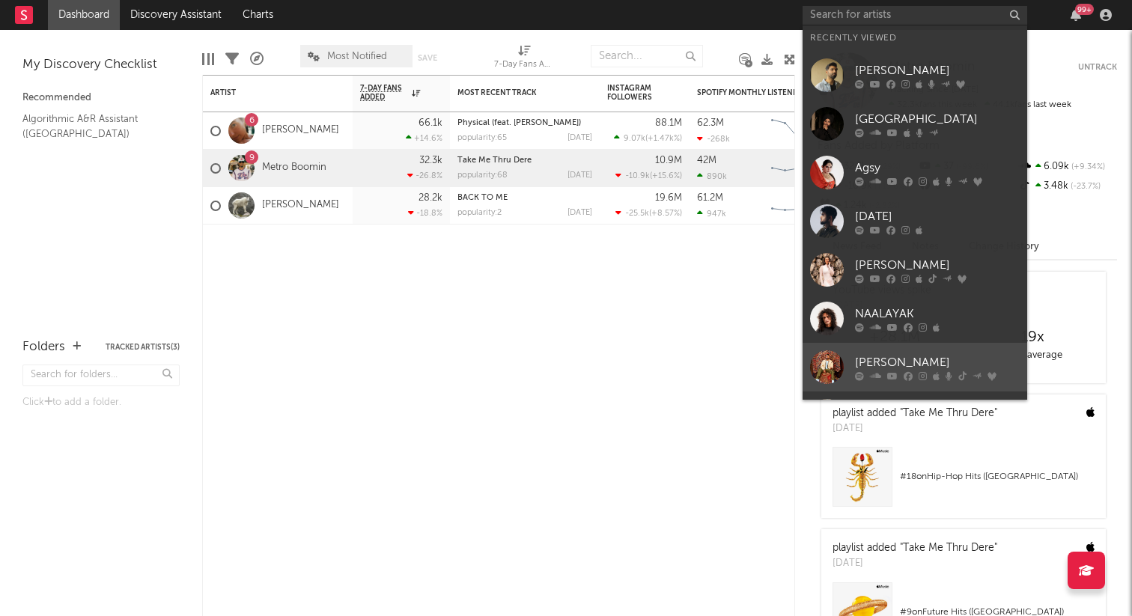
click at [898, 377] on div at bounding box center [937, 375] width 165 height 9
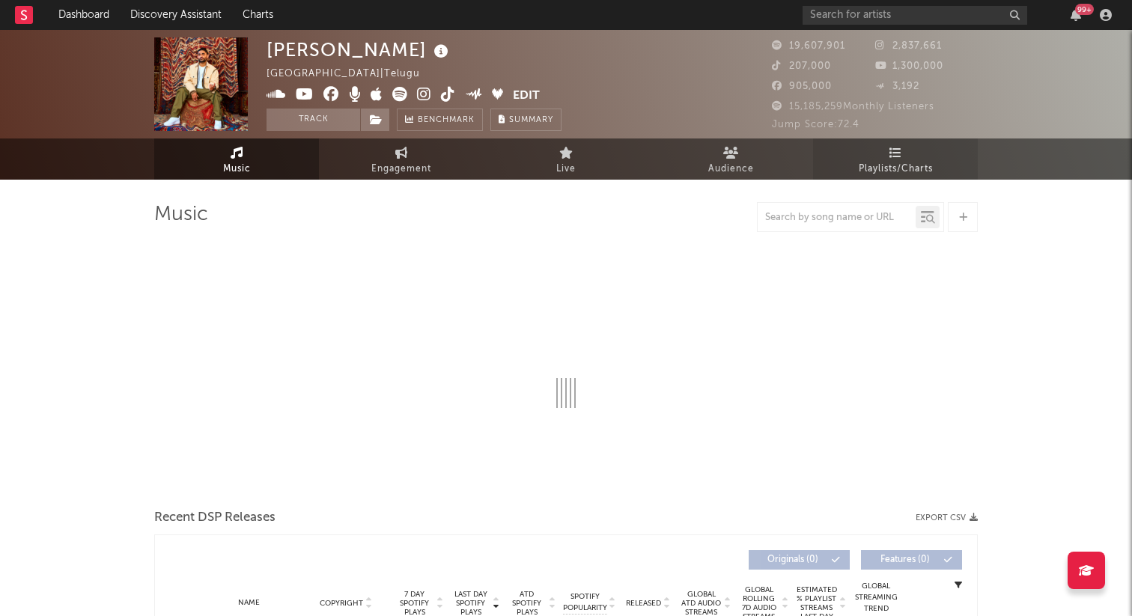
select select "6m"
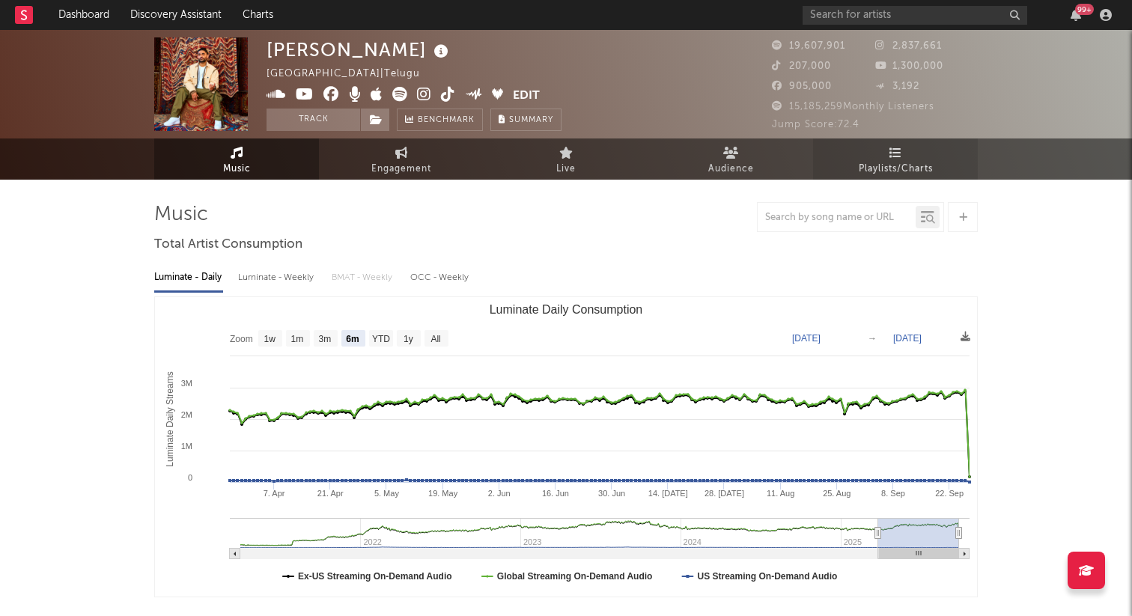
click at [892, 157] on icon at bounding box center [895, 153] width 13 height 12
